Goal: Navigation & Orientation: Locate item on page

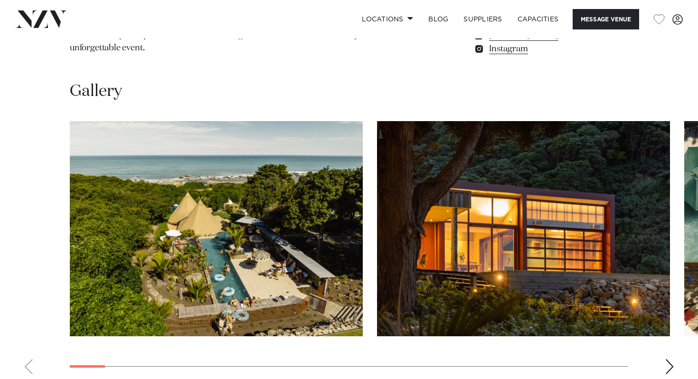
scroll to position [851, 0]
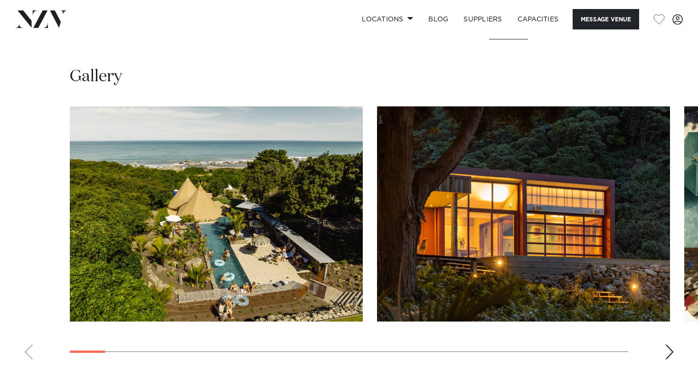
click at [669, 344] on div "Next slide" at bounding box center [668, 351] width 9 height 15
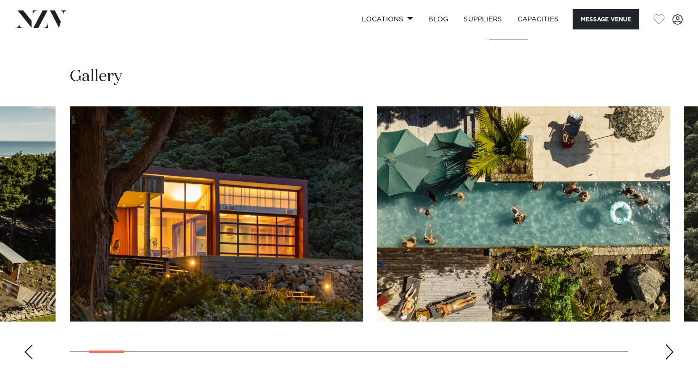
click at [669, 344] on div "Next slide" at bounding box center [668, 351] width 9 height 15
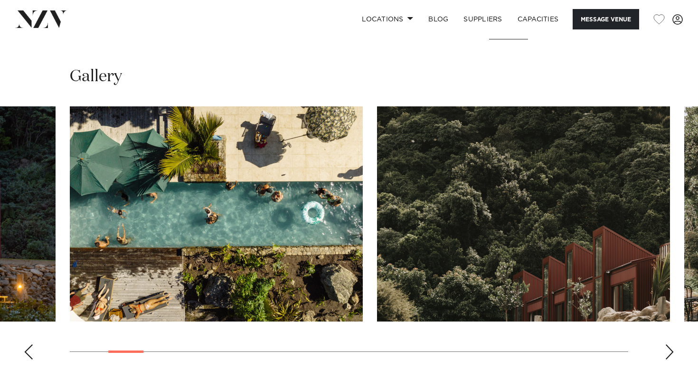
click at [669, 344] on div "Next slide" at bounding box center [668, 351] width 9 height 15
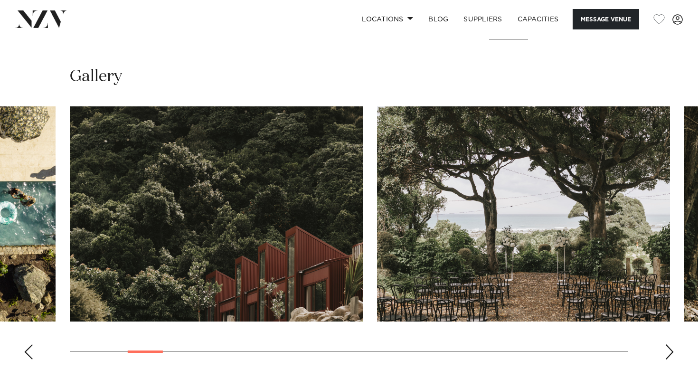
click at [669, 344] on div "Next slide" at bounding box center [668, 351] width 9 height 15
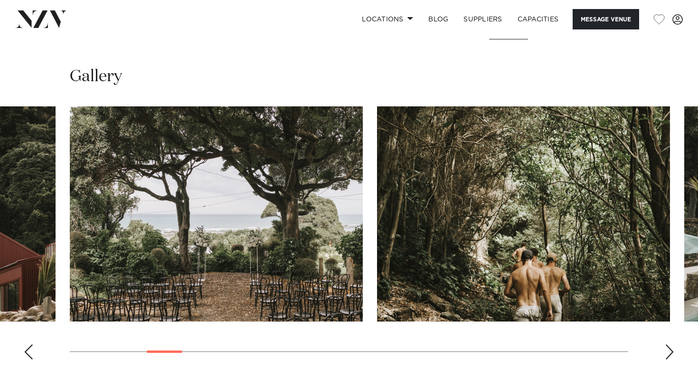
click at [669, 344] on div "Next slide" at bounding box center [668, 351] width 9 height 15
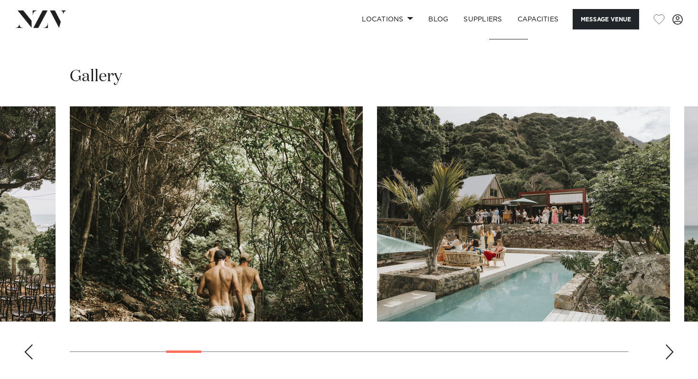
click at [669, 344] on div "Next slide" at bounding box center [668, 351] width 9 height 15
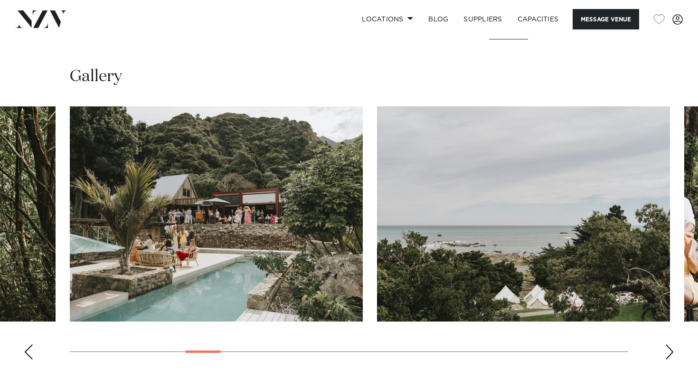
click at [669, 344] on div "Next slide" at bounding box center [668, 351] width 9 height 15
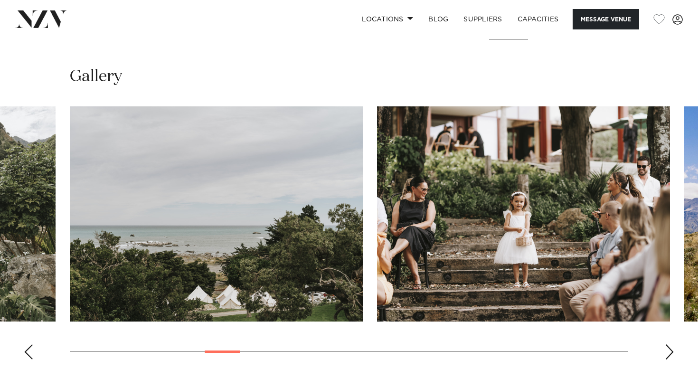
click at [669, 344] on div "Next slide" at bounding box center [668, 351] width 9 height 15
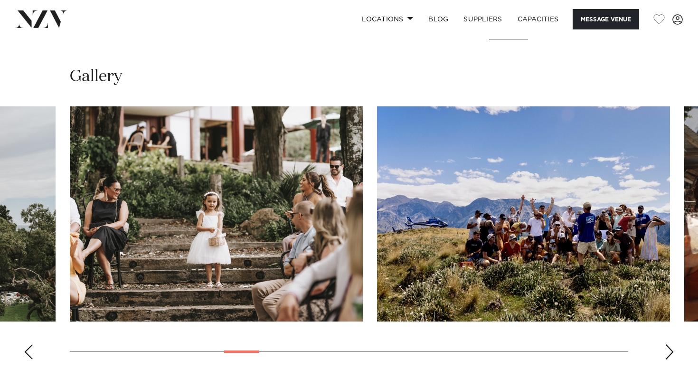
click at [669, 344] on div "Next slide" at bounding box center [668, 351] width 9 height 15
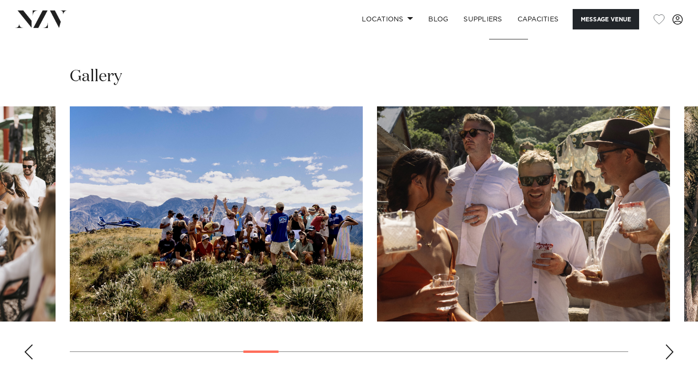
click at [669, 344] on div "Next slide" at bounding box center [668, 351] width 9 height 15
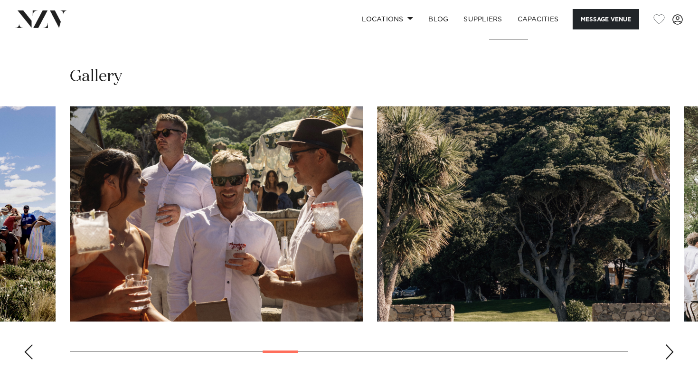
click at [669, 344] on div "Next slide" at bounding box center [668, 351] width 9 height 15
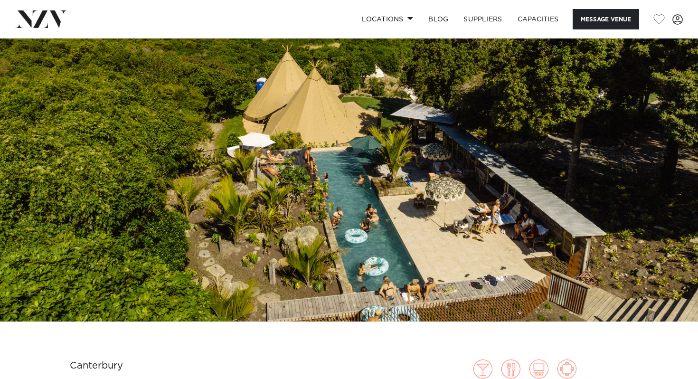
scroll to position [0, 0]
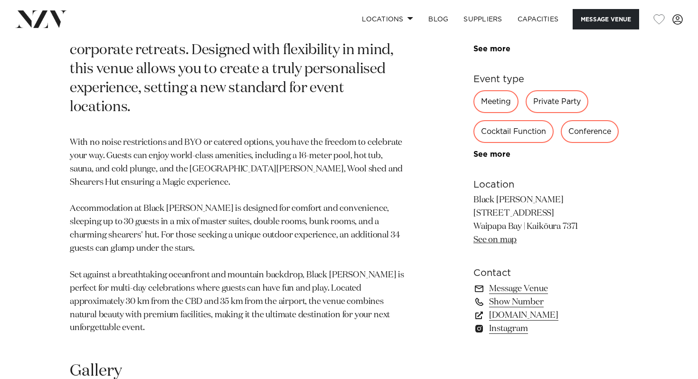
scroll to position [548, 0]
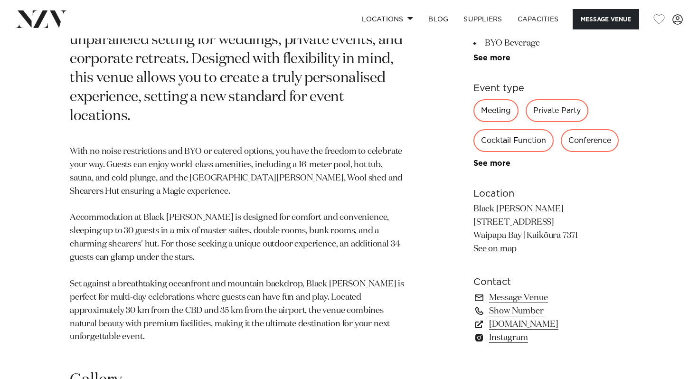
click at [497, 244] on link "See on map" at bounding box center [494, 248] width 43 height 9
